Goal: Information Seeking & Learning: Understand process/instructions

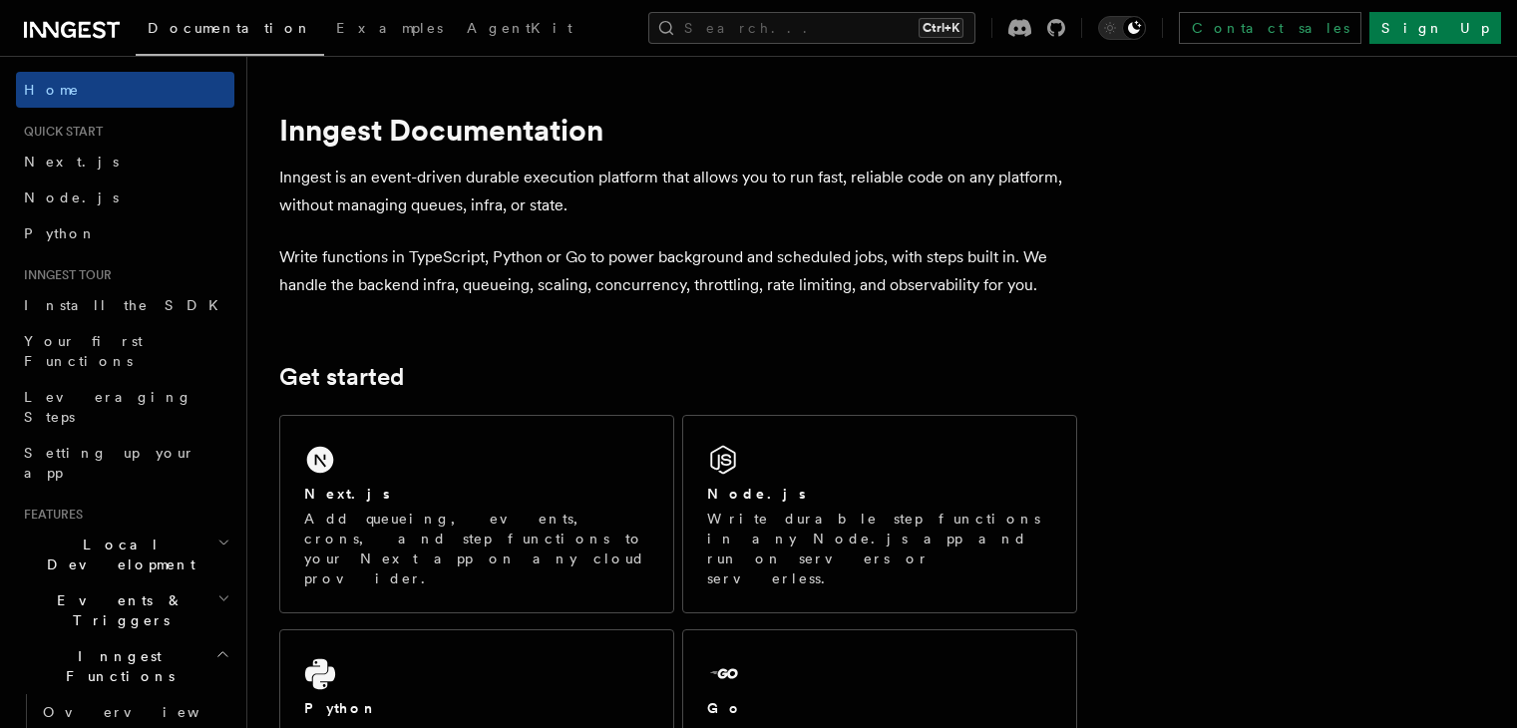
click at [864, 518] on p "Write durable step functions in any Node.js app and run on servers or serverles…" at bounding box center [879, 549] width 345 height 80
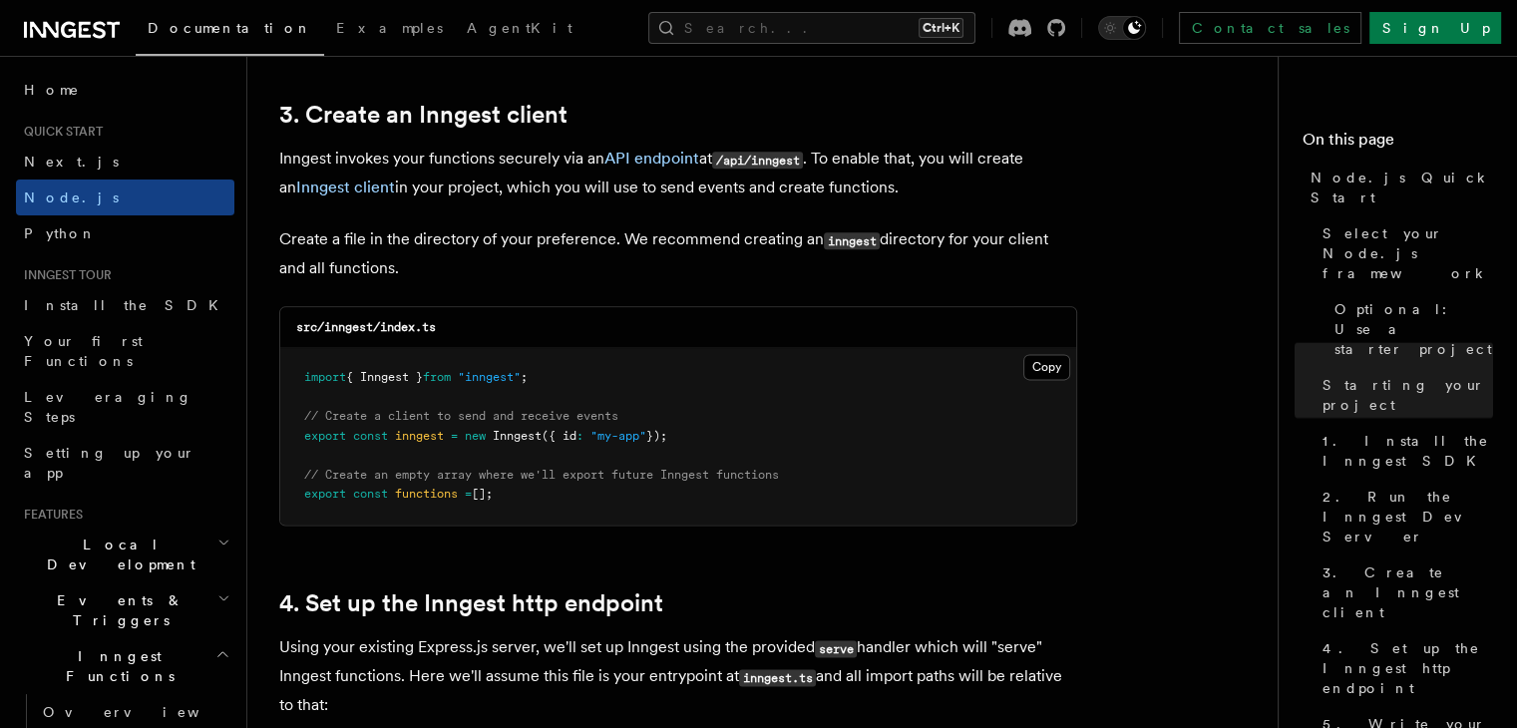
scroll to position [2526, 0]
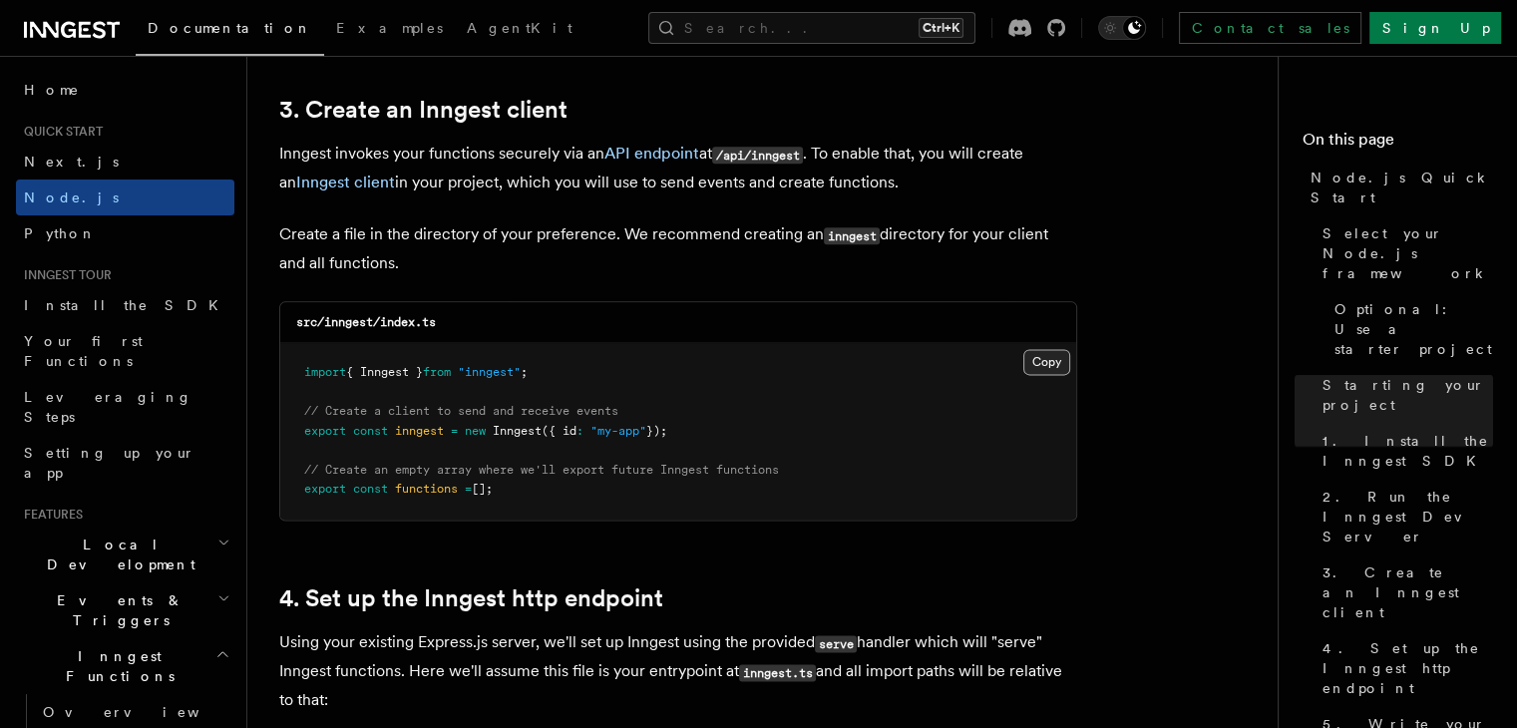
click at [1034, 368] on button "Copy Copied" at bounding box center [1046, 362] width 47 height 26
